Goal: Transaction & Acquisition: Obtain resource

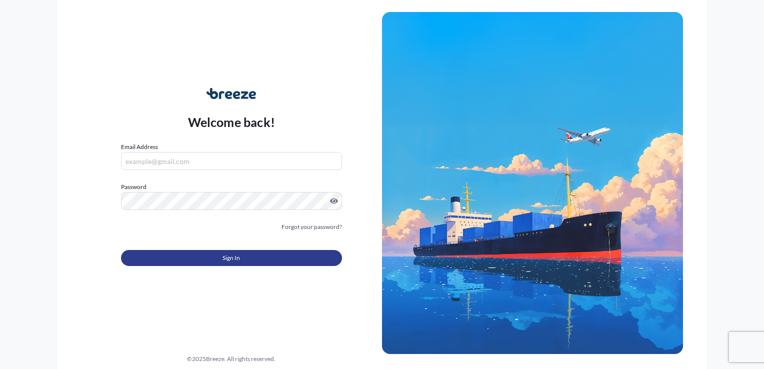
type input "[EMAIL_ADDRESS][DOMAIN_NAME]"
click at [244, 259] on button "Sign In" at bounding box center [231, 258] width 221 height 16
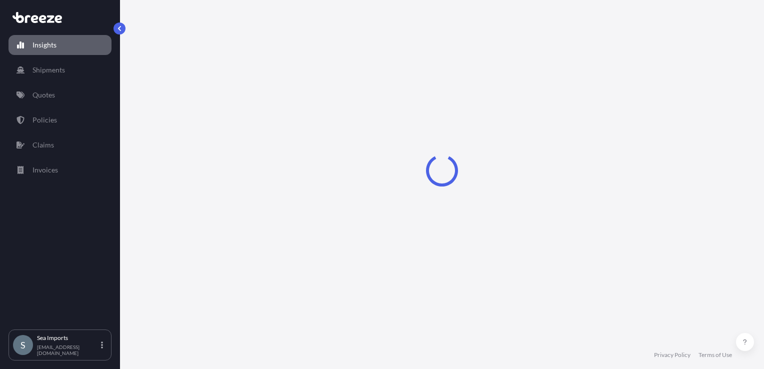
select select "2025"
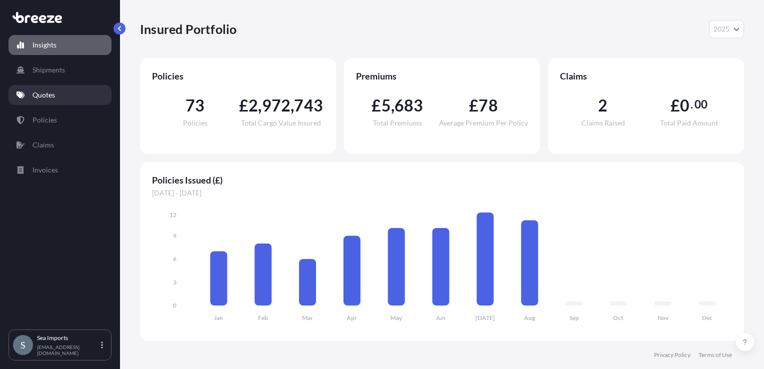
click at [52, 93] on p "Quotes" at bounding box center [44, 95] width 23 height 10
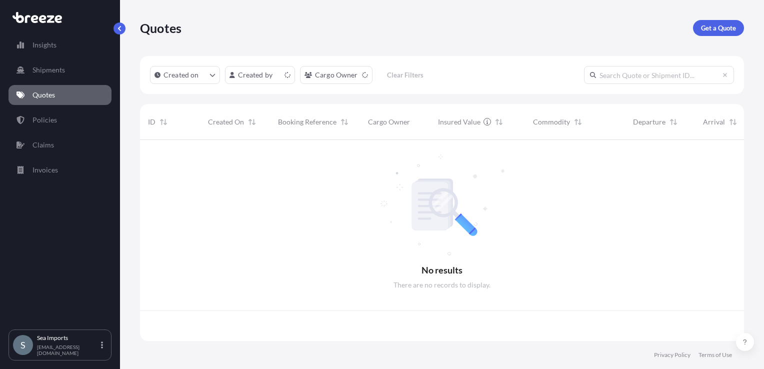
scroll to position [199, 596]
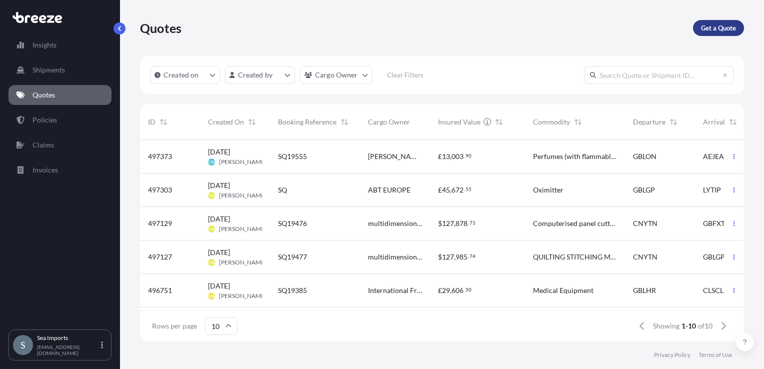
click at [717, 35] on link "Get a Quote" at bounding box center [718, 28] width 51 height 16
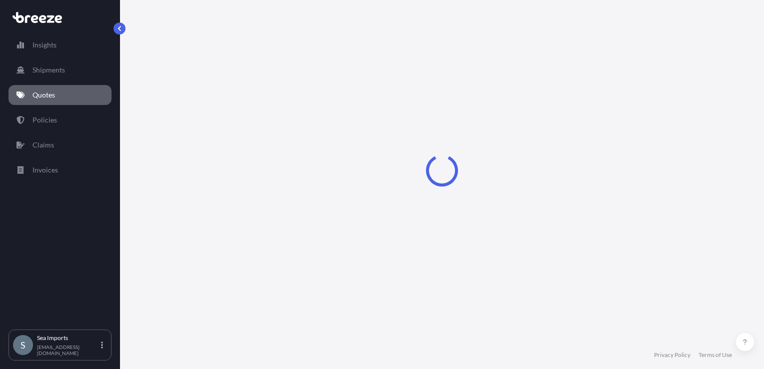
select select "Sea"
select select "1"
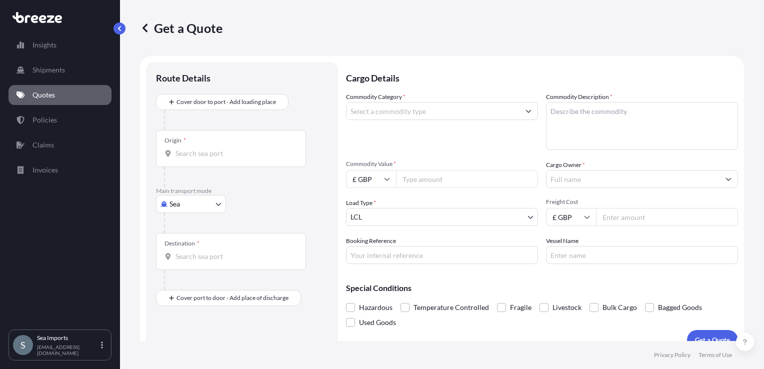
scroll to position [15, 0]
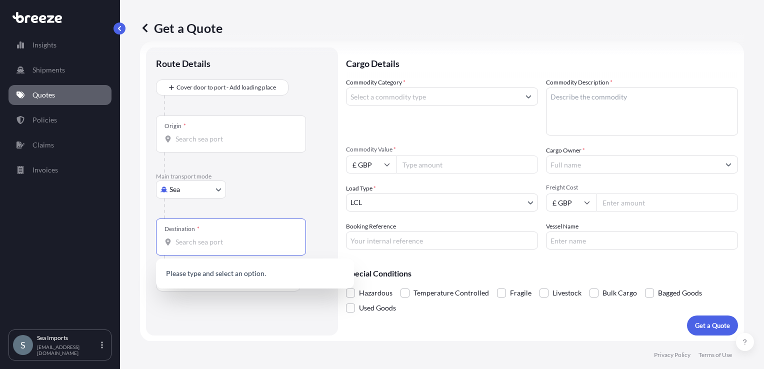
click at [232, 238] on input "Destination *" at bounding box center [235, 242] width 118 height 10
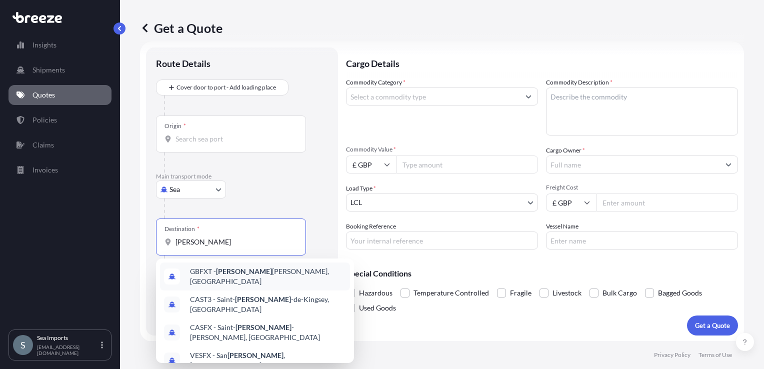
click at [232, 269] on span "GBFXT - [PERSON_NAME], [GEOGRAPHIC_DATA]" at bounding box center [268, 277] width 156 height 20
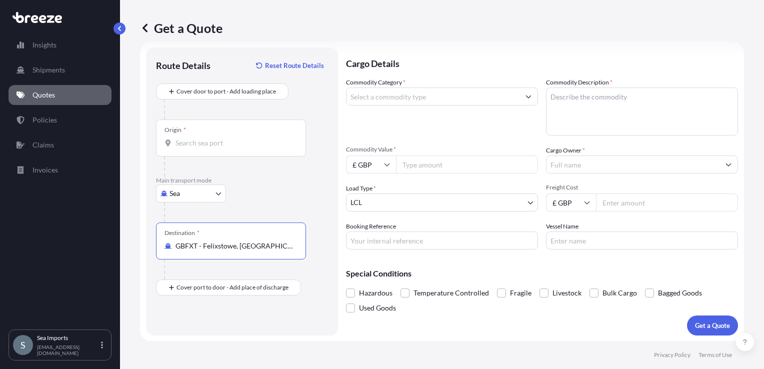
type input "GBFXT - Felixstowe, [GEOGRAPHIC_DATA]"
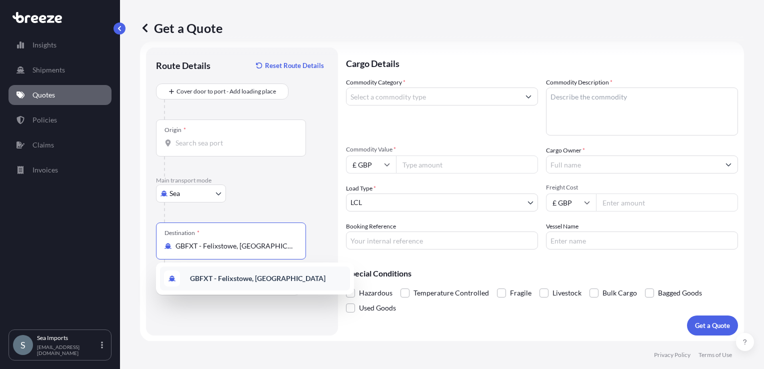
click at [229, 287] on div "GBFXT - Felixstowe, [GEOGRAPHIC_DATA]" at bounding box center [255, 279] width 190 height 24
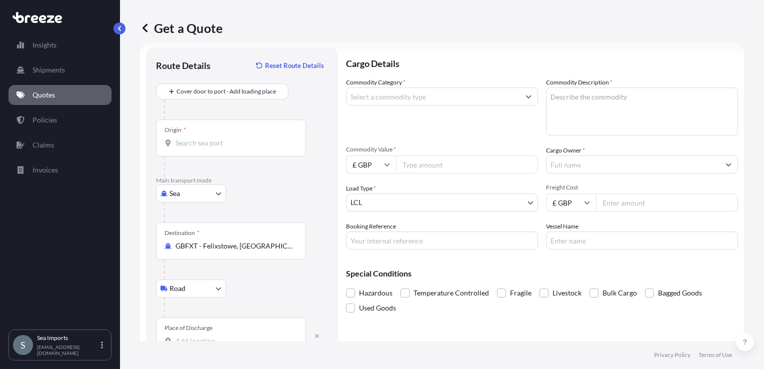
scroll to position [43, 0]
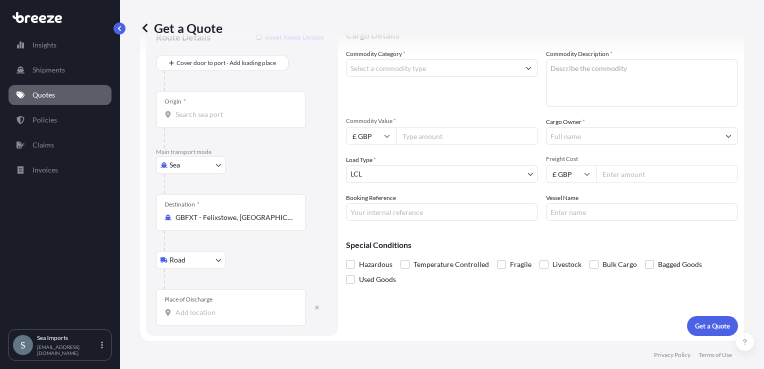
click at [216, 321] on div "Place of Discharge" at bounding box center [231, 307] width 150 height 37
click at [216, 318] on input "Place of Discharge" at bounding box center [235, 313] width 118 height 10
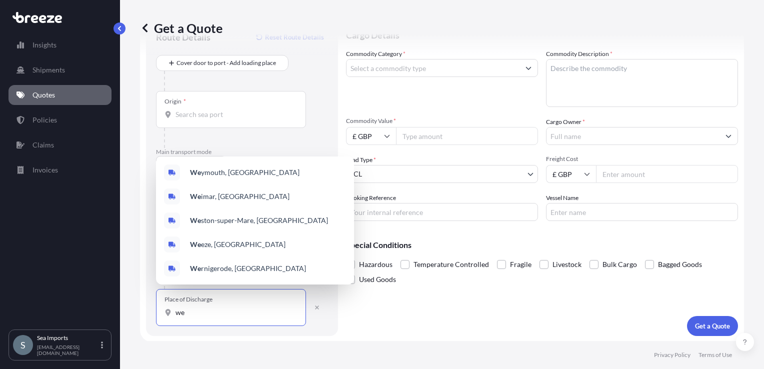
type input "w"
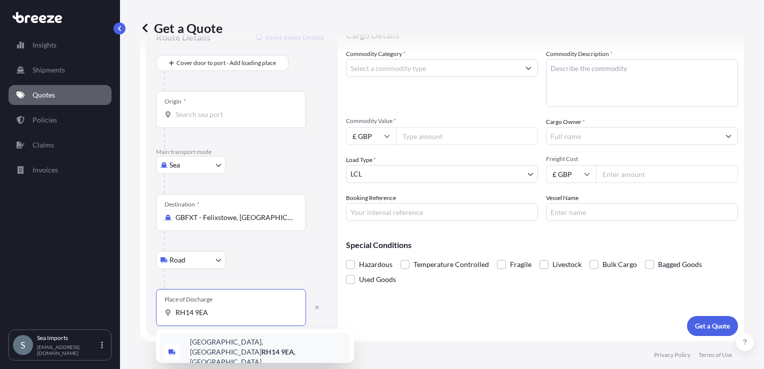
click at [232, 346] on span "[STREET_ADDRESS]" at bounding box center [268, 352] width 156 height 30
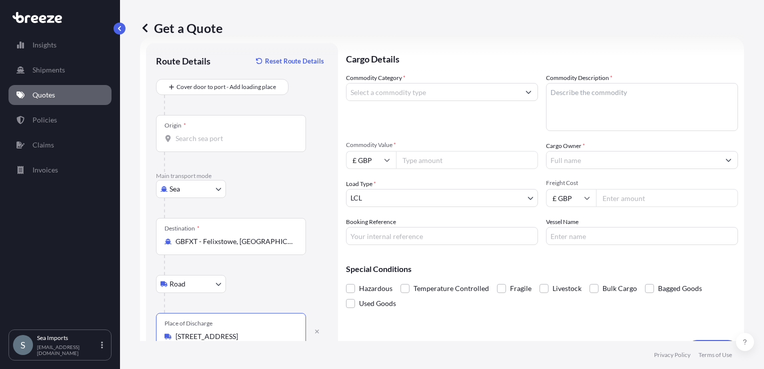
scroll to position [0, 0]
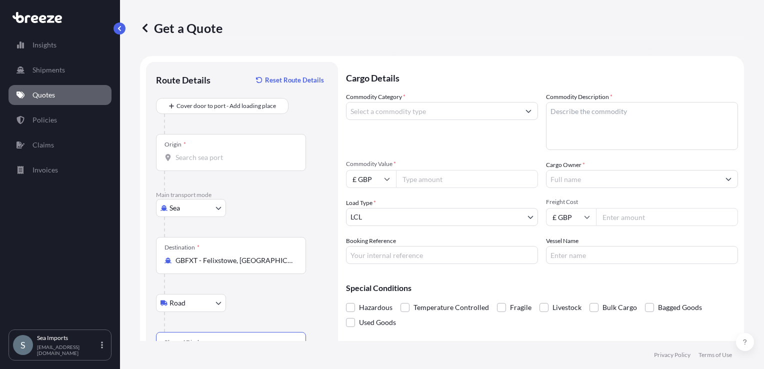
type input "[STREET_ADDRESS]"
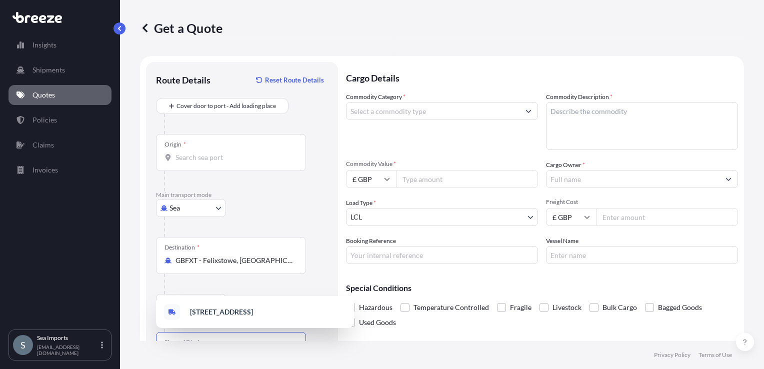
click at [408, 110] on input "Commodity Category *" at bounding box center [433, 111] width 173 height 18
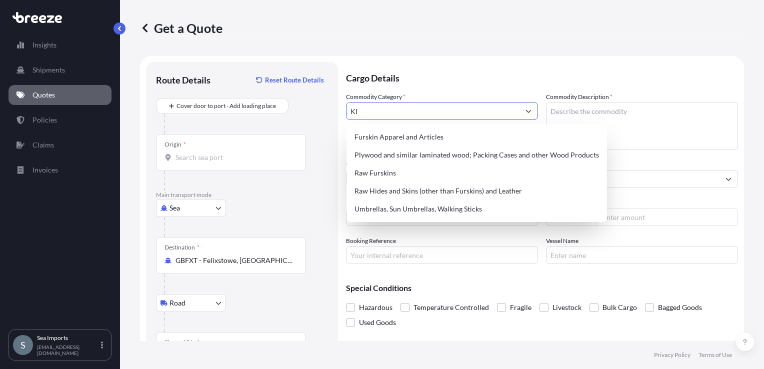
type input "K"
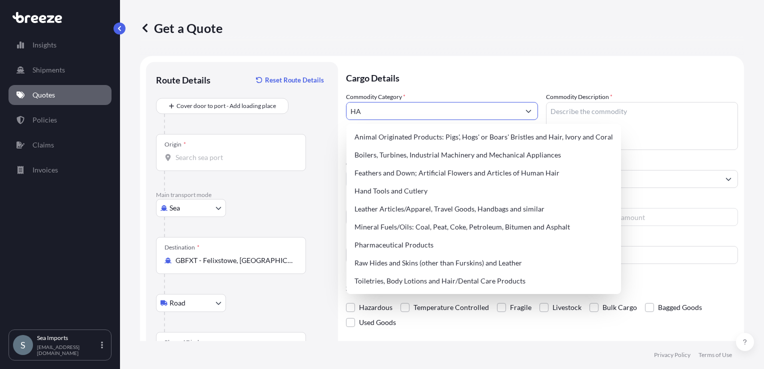
type input "H"
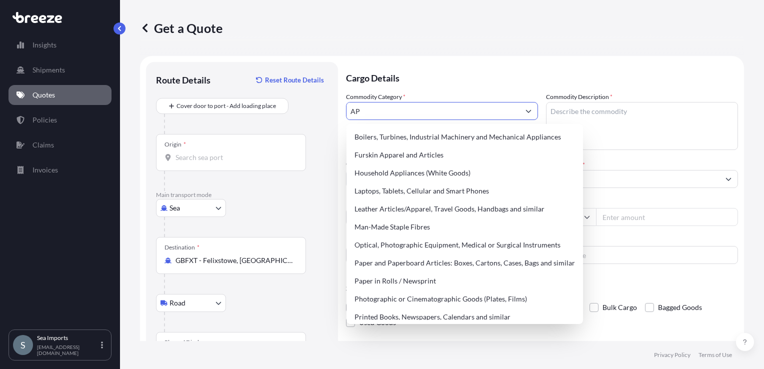
type input "A"
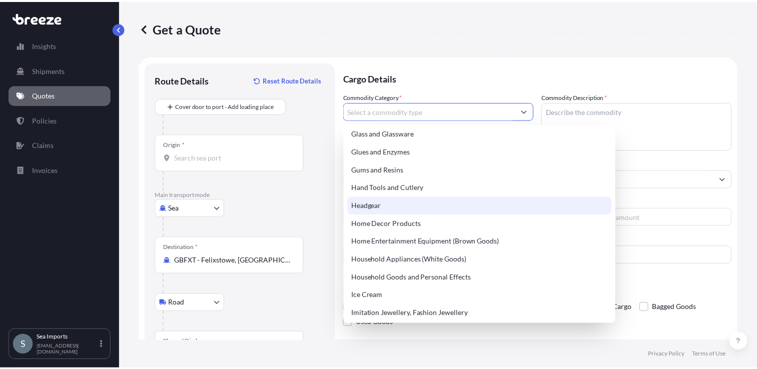
scroll to position [850, 0]
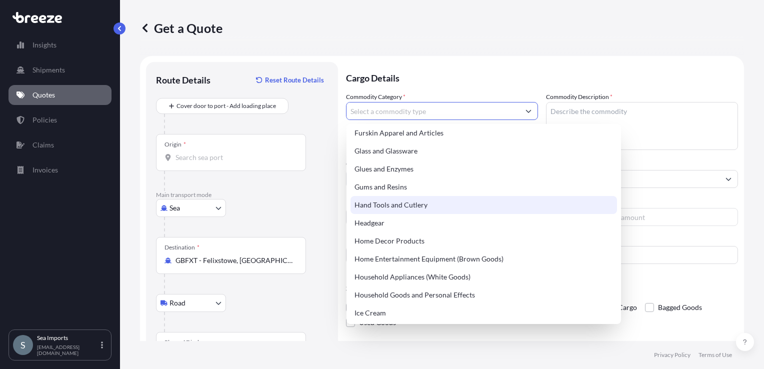
click at [438, 201] on div "Hand Tools and Cutlery" at bounding box center [484, 205] width 267 height 18
type input "Hand Tools and Cutlery"
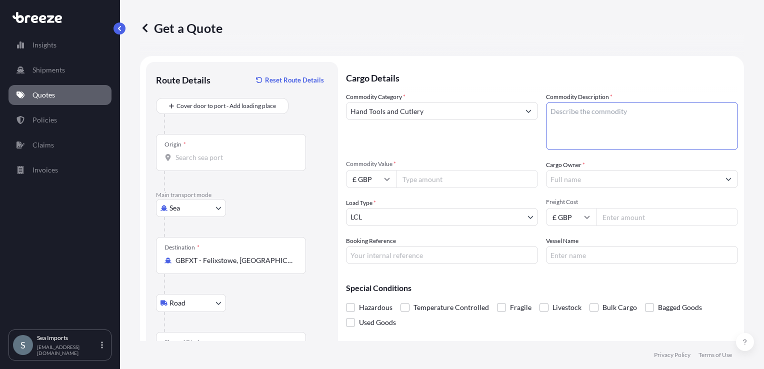
click at [602, 113] on textarea "Commodity Description *" at bounding box center [642, 126] width 192 height 48
type textarea "KITCHENWARE"
click at [453, 181] on input "Commodity Value *" at bounding box center [467, 179] width 142 height 18
type input "1974.86"
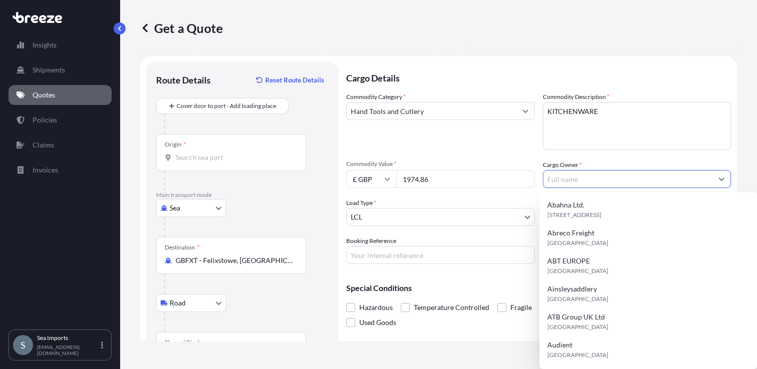
click at [573, 186] on input "Cargo Owner *" at bounding box center [628, 179] width 170 height 18
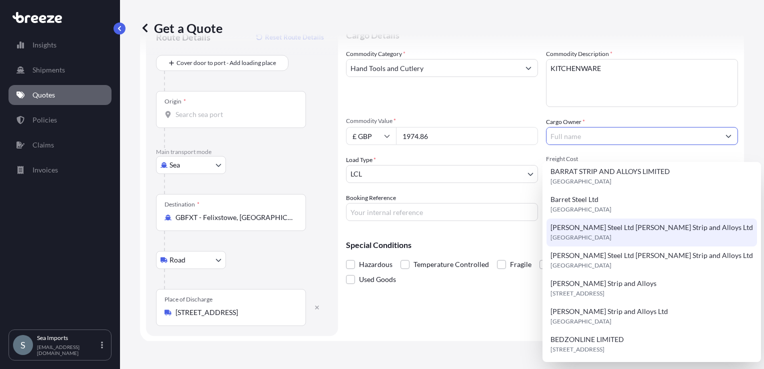
scroll to position [228, 0]
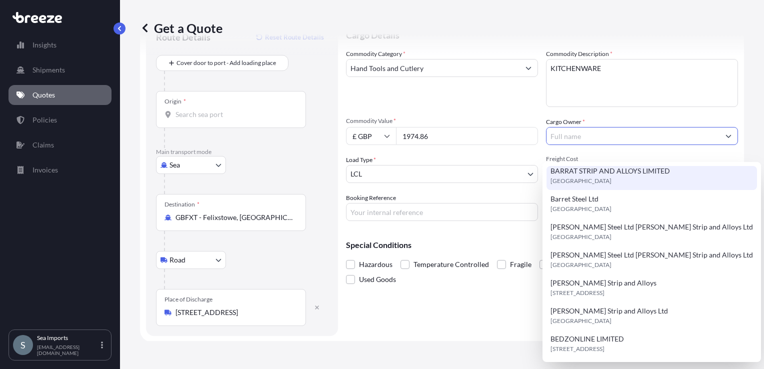
click at [570, 138] on input "Cargo Owner *" at bounding box center [633, 136] width 173 height 18
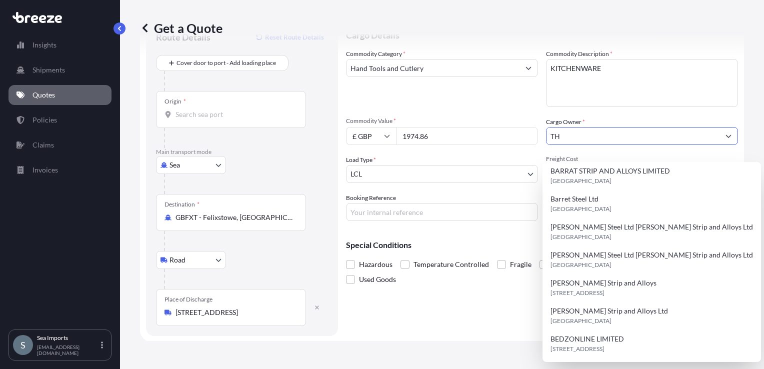
scroll to position [0, 0]
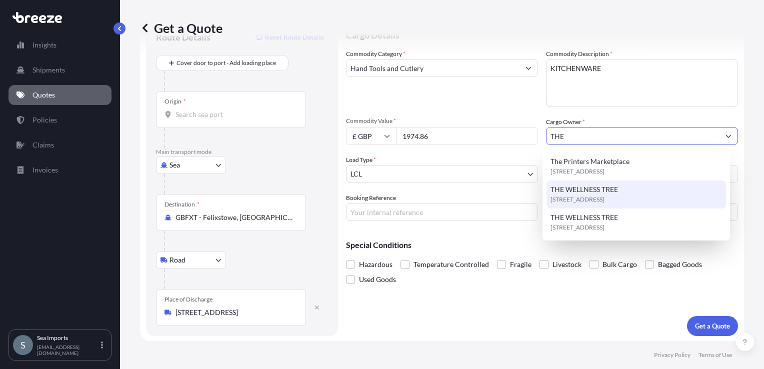
click at [580, 198] on span "[STREET_ADDRESS]" at bounding box center [578, 200] width 54 height 10
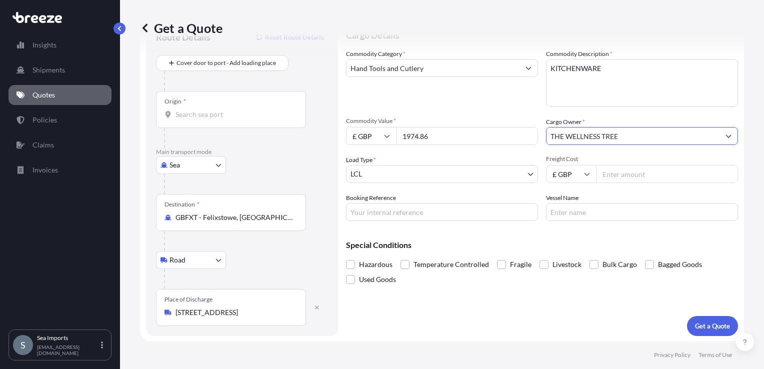
type input "THE WELLNESS TREE"
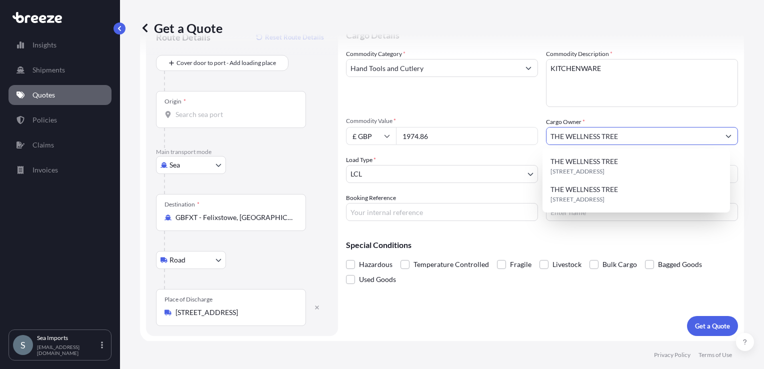
scroll to position [43, 0]
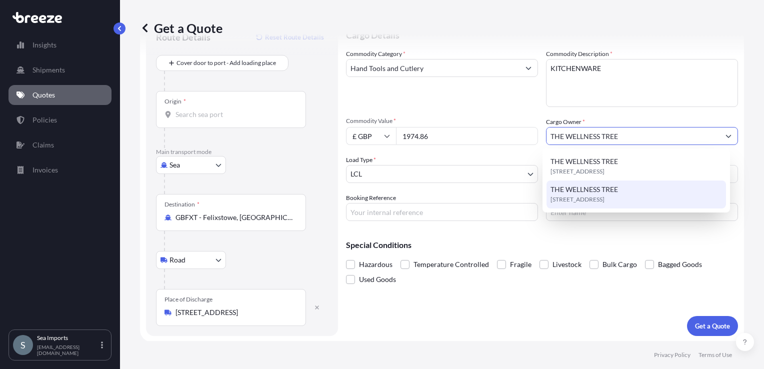
click at [627, 236] on div "Special Conditions Hazardous Temperature Controlled Fragile Livestock Bulk Carg…" at bounding box center [542, 258] width 392 height 58
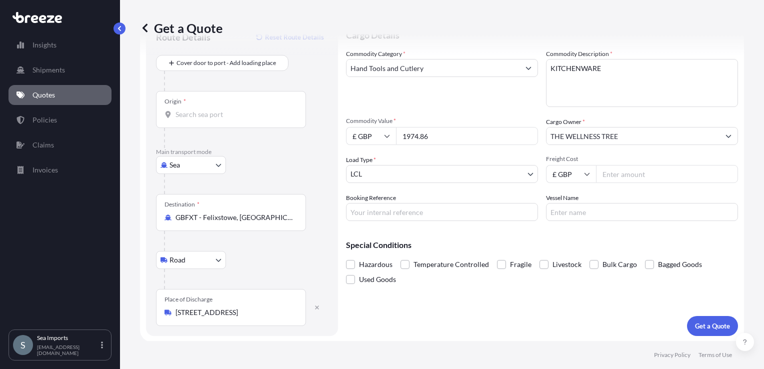
click at [618, 175] on input "Freight Cost" at bounding box center [667, 174] width 142 height 18
type input "278"
click at [430, 213] on input "Booking Reference" at bounding box center [442, 212] width 192 height 18
type input "SI31137"
click at [627, 213] on input "Vessel Name" at bounding box center [642, 212] width 192 height 18
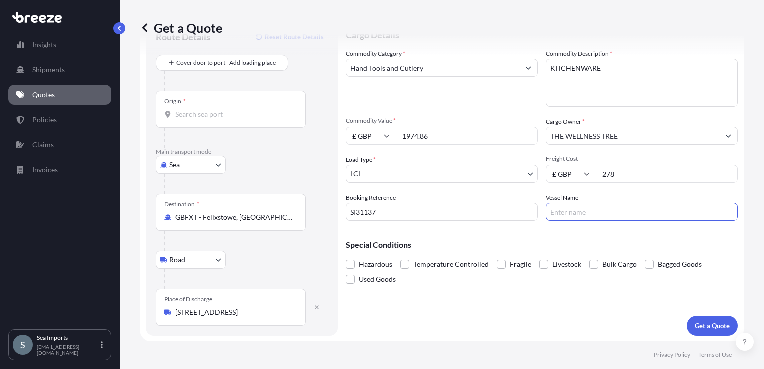
paste input "OOCL [GEOGRAPHIC_DATA]/004W"
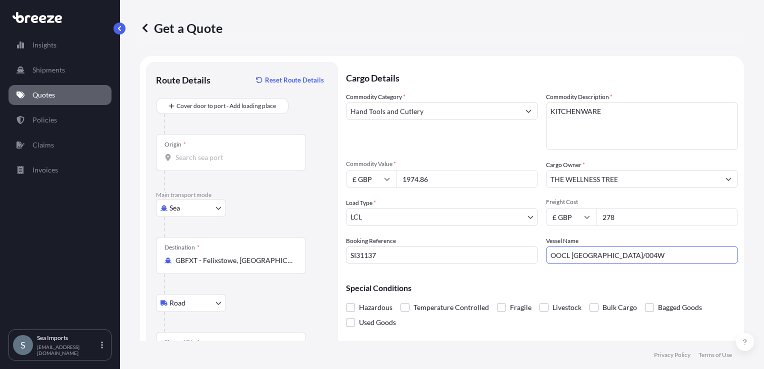
type input "OOCL [GEOGRAPHIC_DATA]/004W"
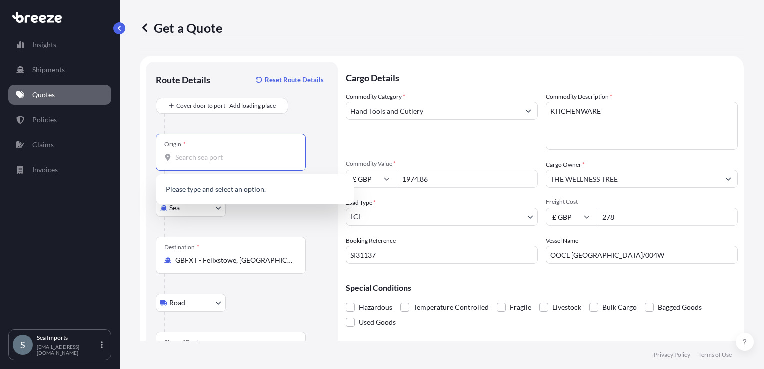
click at [196, 158] on input "Origin *" at bounding box center [235, 158] width 118 height 10
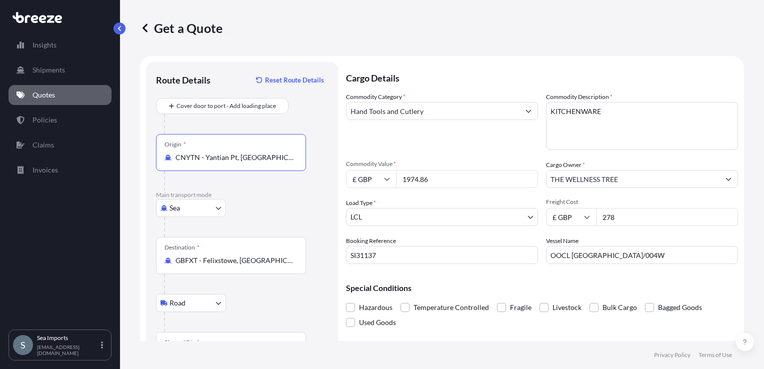
type input "CNYTN - Yantian Pt, [GEOGRAPHIC_DATA]"
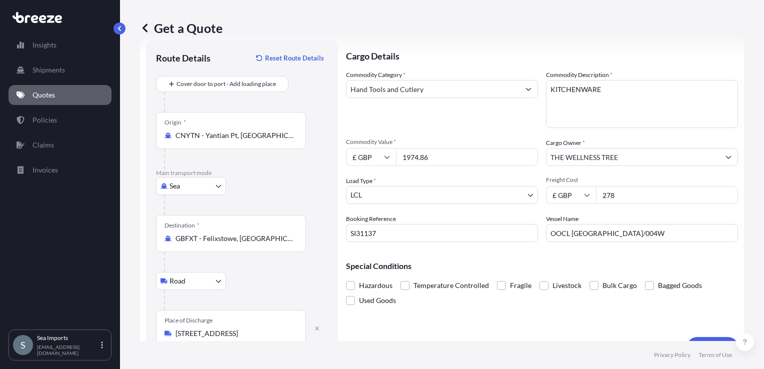
scroll to position [43, 0]
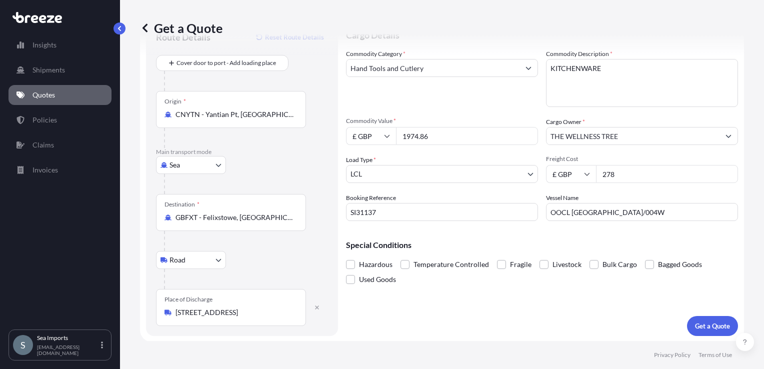
click at [385, 137] on icon at bounding box center [387, 136] width 6 height 6
click at [360, 204] on div "$ USD" at bounding box center [371, 205] width 42 height 19
click at [371, 135] on input "$ USD" at bounding box center [371, 136] width 50 height 18
click at [364, 183] on div "£ GBP" at bounding box center [371, 184] width 42 height 19
type input "£ GBP"
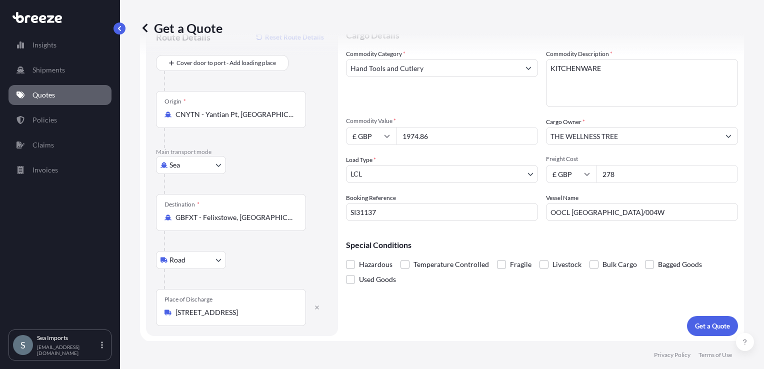
click at [435, 133] on input "1974.86" at bounding box center [467, 136] width 142 height 18
drag, startPoint x: 435, startPoint y: 133, endPoint x: 381, endPoint y: 135, distance: 54.6
click at [381, 135] on div "£ GBP 1974.86" at bounding box center [442, 136] width 192 height 18
type input "2198.49"
click at [724, 245] on p "Special Conditions" at bounding box center [542, 245] width 392 height 8
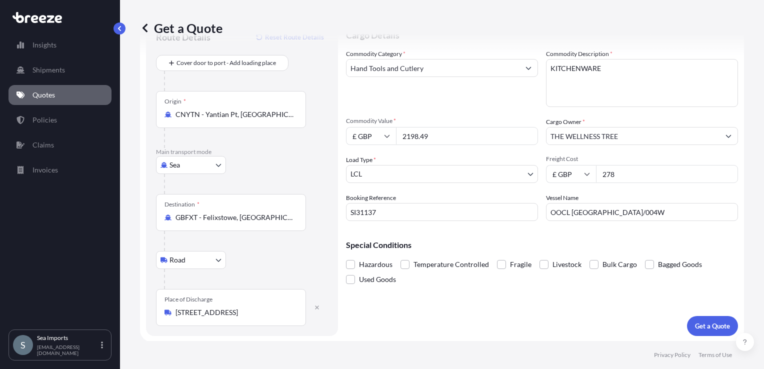
click at [554, 303] on div "Cargo Details Commodity Category * Hand Tools and Cutlery Commodity Description…" at bounding box center [542, 177] width 392 height 317
click at [706, 325] on p "Get a Quote" at bounding box center [712, 326] width 35 height 10
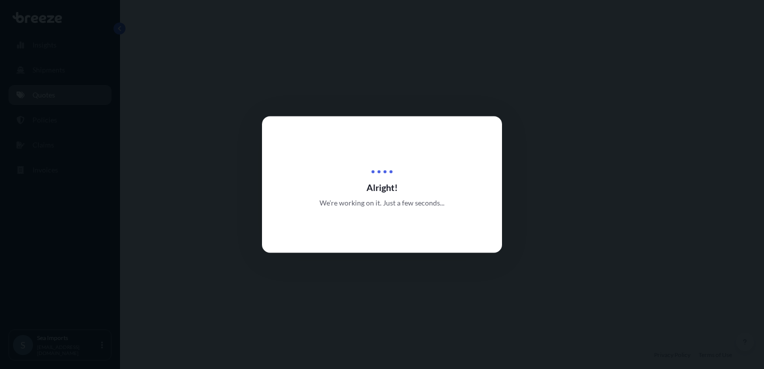
select select "Sea"
select select "Road"
select select "1"
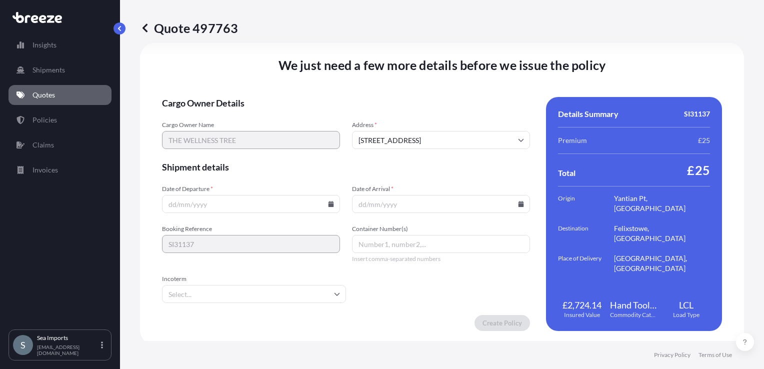
scroll to position [1296, 0]
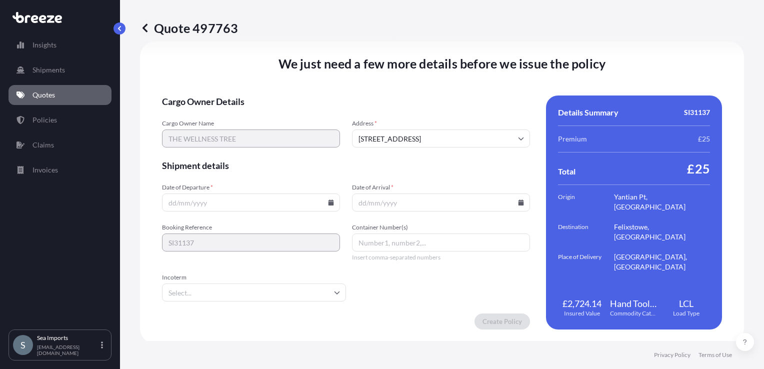
click at [330, 200] on icon at bounding box center [332, 203] width 6 height 6
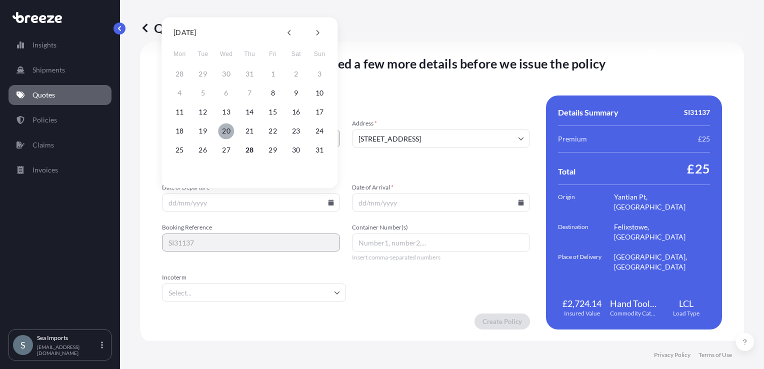
click at [227, 132] on button "20" at bounding box center [227, 131] width 16 height 16
type input "[DATE]"
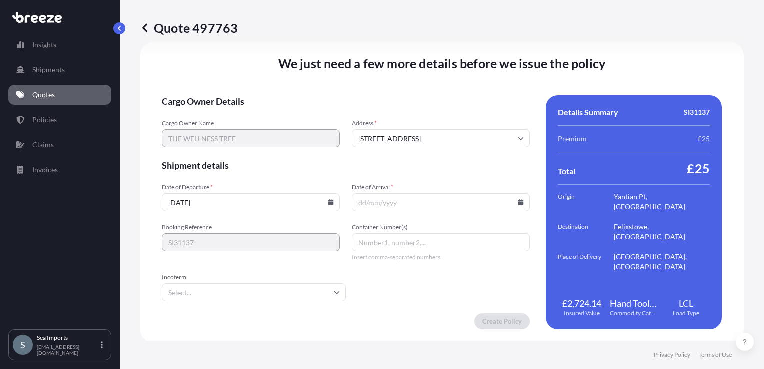
click at [518, 202] on icon at bounding box center [521, 203] width 6 height 6
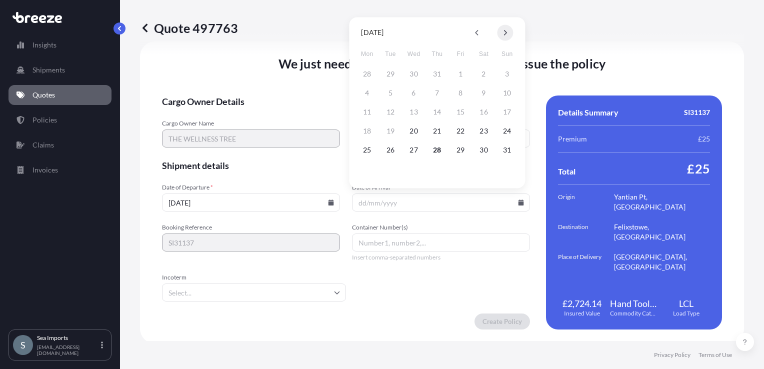
click at [501, 32] on button at bounding box center [505, 33] width 16 height 16
click at [505, 114] on button "21" at bounding box center [507, 112] width 16 height 16
type input "[DATE]"
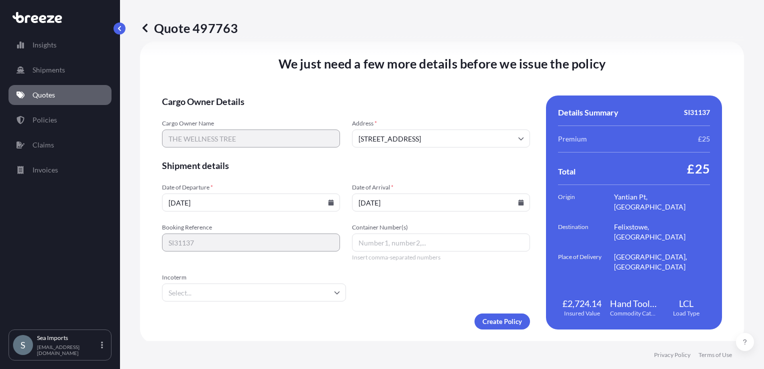
click at [394, 245] on input "Container Number(s)" at bounding box center [441, 243] width 178 height 18
paste input "OOLU9305055"
type input "OOLU9305055"
click at [320, 291] on input "Incoterm" at bounding box center [254, 292] width 184 height 18
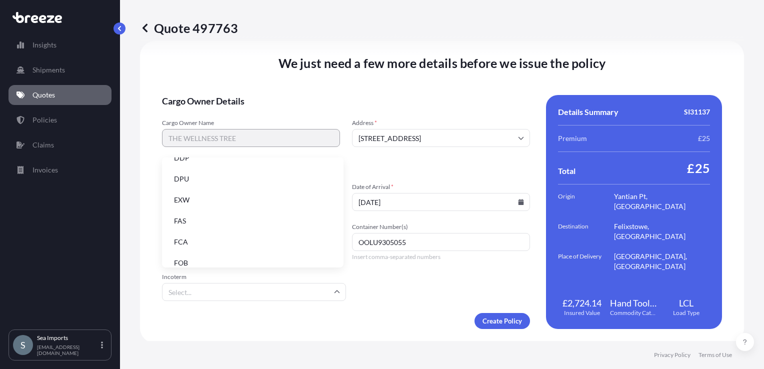
scroll to position [127, 0]
click at [234, 257] on li "FOB" at bounding box center [253, 254] width 174 height 19
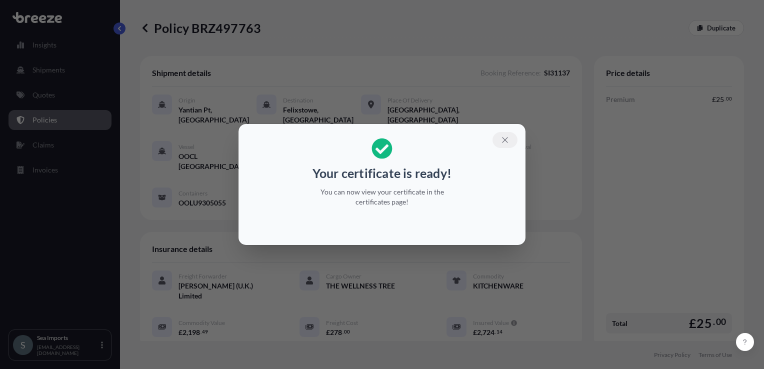
click at [502, 141] on icon "button" at bounding box center [505, 140] width 9 height 9
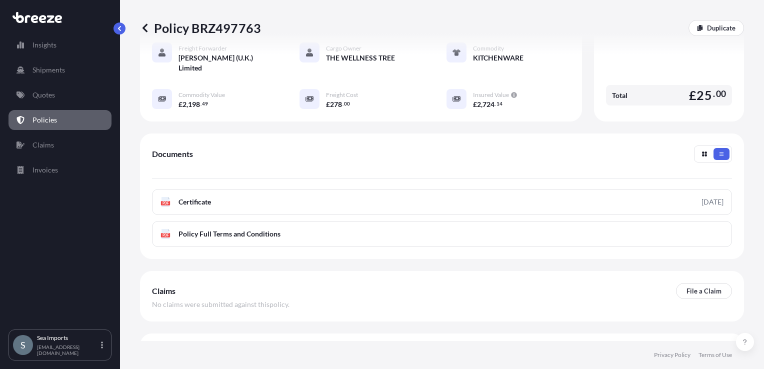
scroll to position [250, 0]
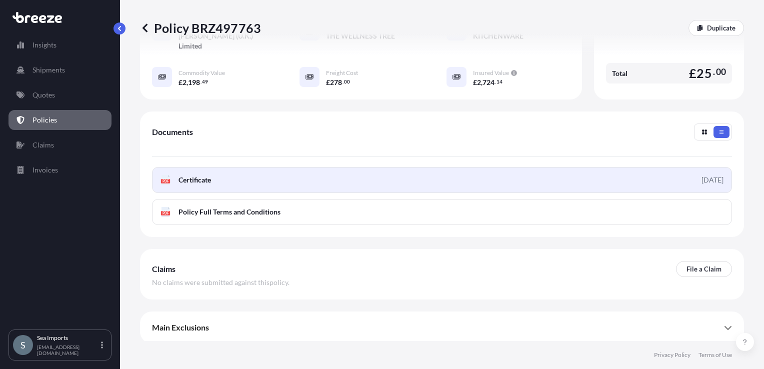
click at [527, 175] on link "PDF Certificate [DATE]" at bounding box center [442, 180] width 580 height 26
